Goal: Transaction & Acquisition: Purchase product/service

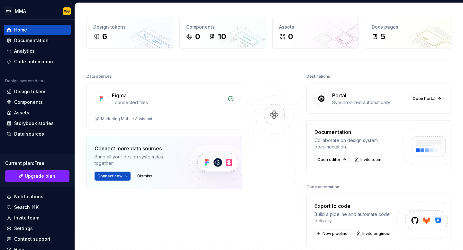
scroll to position [22, 0]
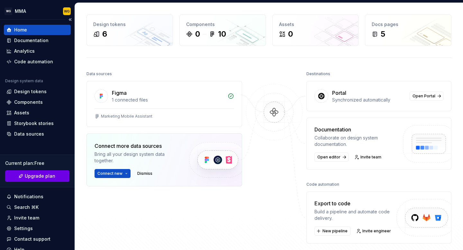
click at [47, 175] on span "Upgrade plan" at bounding box center [40, 176] width 31 height 6
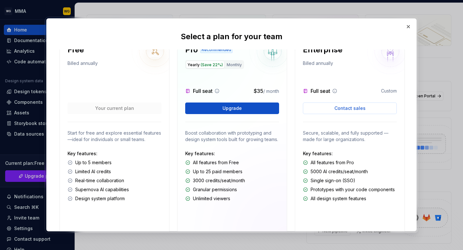
scroll to position [0, 0]
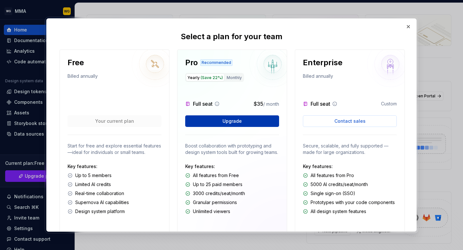
click at [238, 123] on span "Upgrade" at bounding box center [231, 121] width 19 height 6
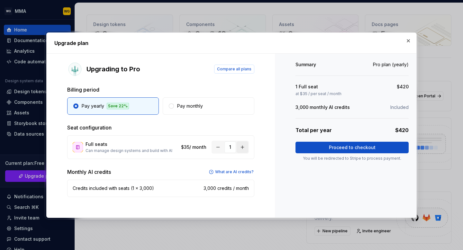
click at [242, 148] on button "button" at bounding box center [242, 147] width 12 height 12
click at [218, 148] on button "button" at bounding box center [218, 147] width 12 height 12
click at [344, 156] on p "You will be redirected to Stripe to process payment." at bounding box center [351, 158] width 113 height 5
click at [338, 152] on button "Proceed to checkout" at bounding box center [351, 148] width 113 height 12
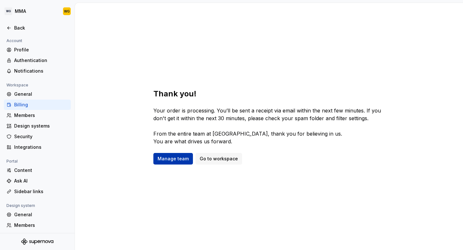
click at [172, 158] on span "Manage team" at bounding box center [172, 158] width 31 height 6
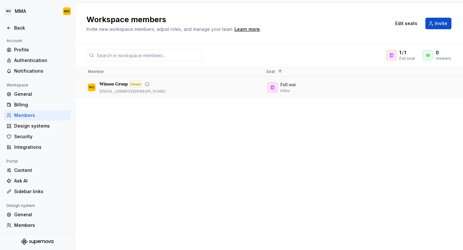
click at [284, 93] on div "Full seat Editor" at bounding box center [350, 87] width 168 height 20
click at [173, 131] on div "[PERSON_NAME] Group Owner [EMAIL_ADDRESS][DOMAIN_NAME] Full seat Editor" at bounding box center [269, 163] width 388 height 172
click at [105, 154] on div "[PERSON_NAME] Group Owner [EMAIL_ADDRESS][DOMAIN_NAME] Full seat Editor" at bounding box center [269, 163] width 388 height 172
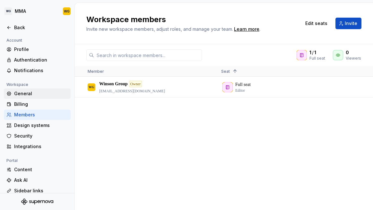
click at [28, 91] on div "General" at bounding box center [41, 94] width 54 height 6
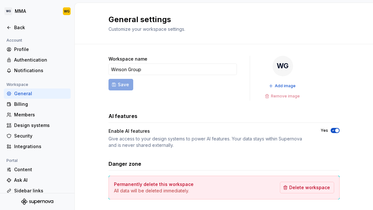
scroll to position [14, 0]
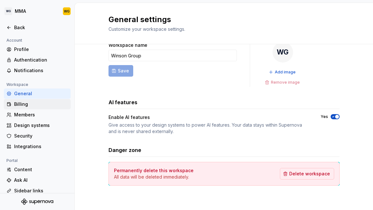
click at [40, 102] on div "Billing" at bounding box center [41, 104] width 54 height 6
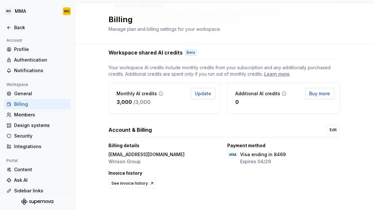
scroll to position [114, 0]
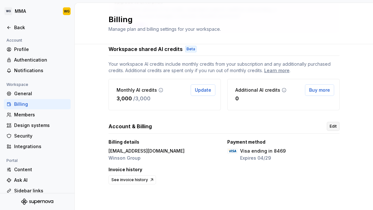
click at [332, 123] on link "Edit" at bounding box center [333, 126] width 13 height 9
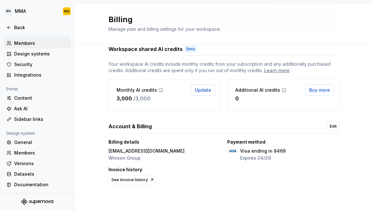
scroll to position [72, 0]
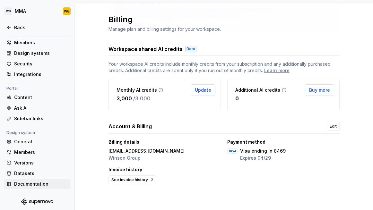
click at [42, 188] on div "Documentation" at bounding box center [37, 184] width 67 height 10
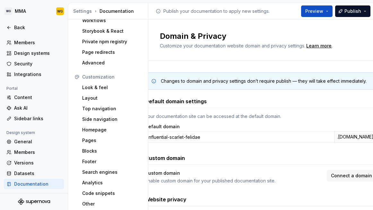
scroll to position [43, 0]
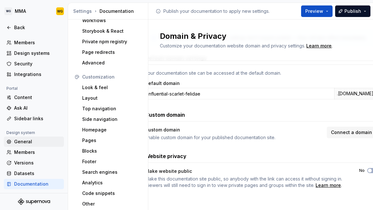
click at [43, 140] on div "General" at bounding box center [37, 142] width 47 height 6
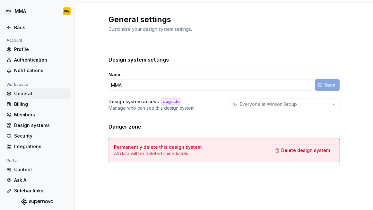
click at [34, 94] on div "General" at bounding box center [41, 94] width 54 height 6
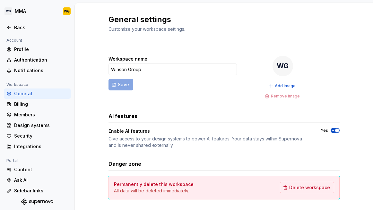
scroll to position [14, 0]
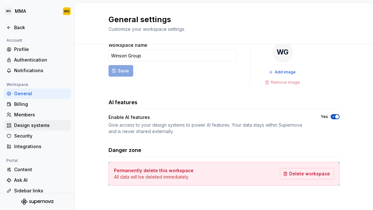
click at [47, 124] on div "Design systems" at bounding box center [41, 125] width 54 height 6
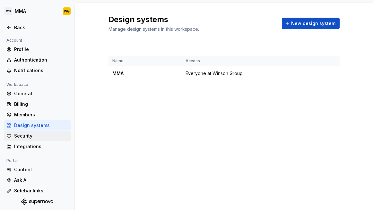
click at [22, 134] on div "Security" at bounding box center [41, 136] width 54 height 6
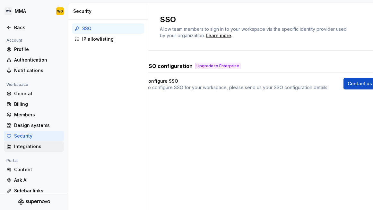
click at [16, 147] on div "Integrations" at bounding box center [37, 147] width 47 height 6
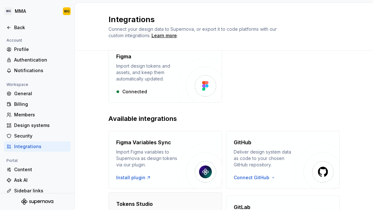
scroll to position [33, 0]
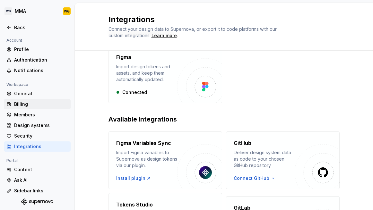
click at [41, 105] on div "Billing" at bounding box center [41, 104] width 54 height 6
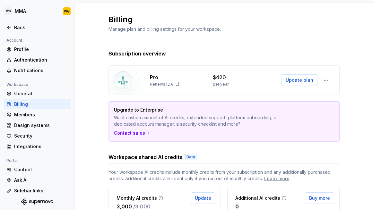
scroll to position [7, 0]
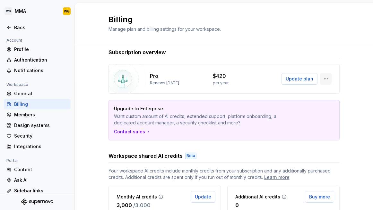
click at [326, 80] on button "button" at bounding box center [326, 79] width 12 height 12
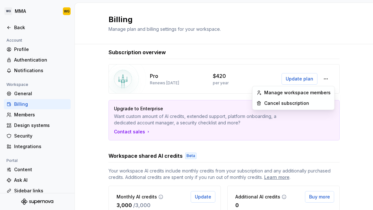
click at [292, 31] on div "Billing Manage plan and billing settings for your workspace." at bounding box center [224, 23] width 231 height 18
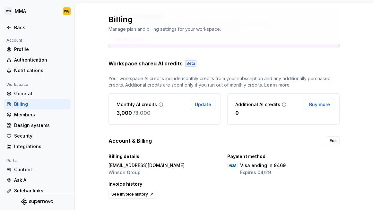
scroll to position [114, 0]
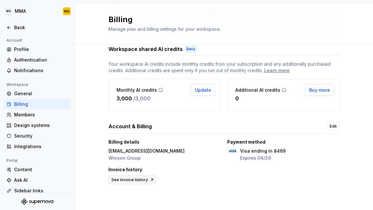
click at [146, 180] on span "See invoice history" at bounding box center [129, 180] width 37 height 5
